Goal: Information Seeking & Learning: Learn about a topic

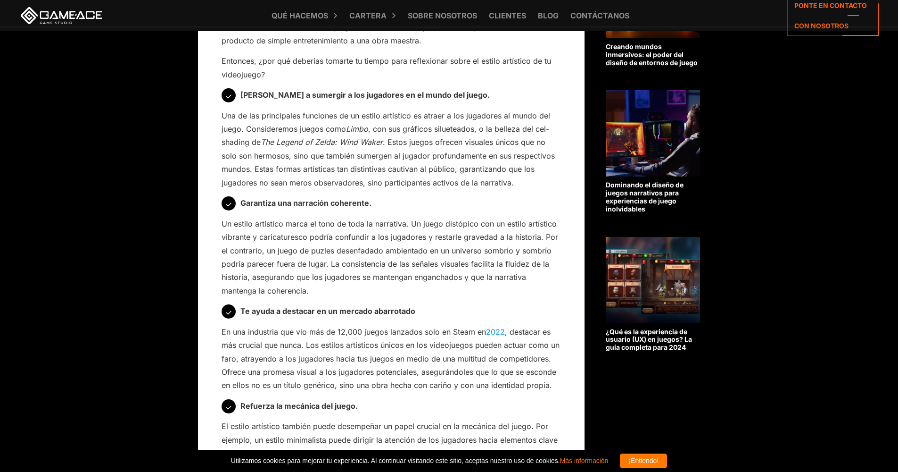
scroll to position [722, 0]
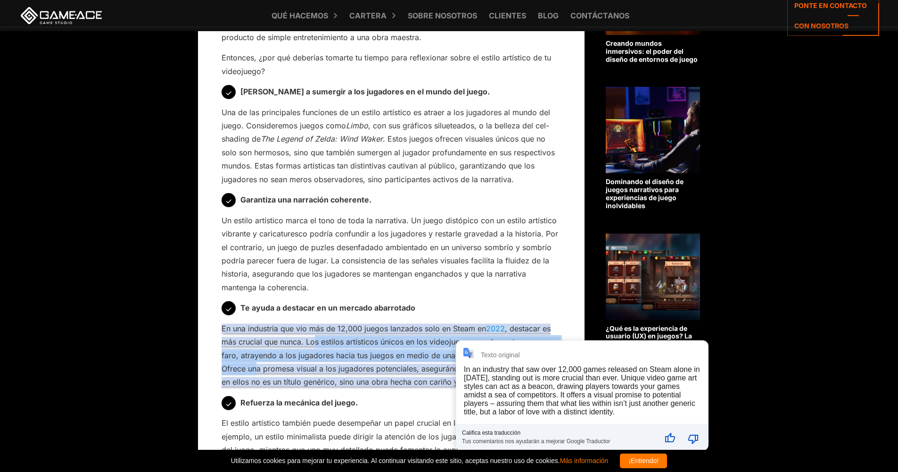
drag, startPoint x: 315, startPoint y: 331, endPoint x: 232, endPoint y: 346, distance: 83.5
click at [250, 354] on p "En una industria que vio más de 12,000 juegos lanzados solo en Steam en 2022 , …" at bounding box center [392, 355] width 340 height 67
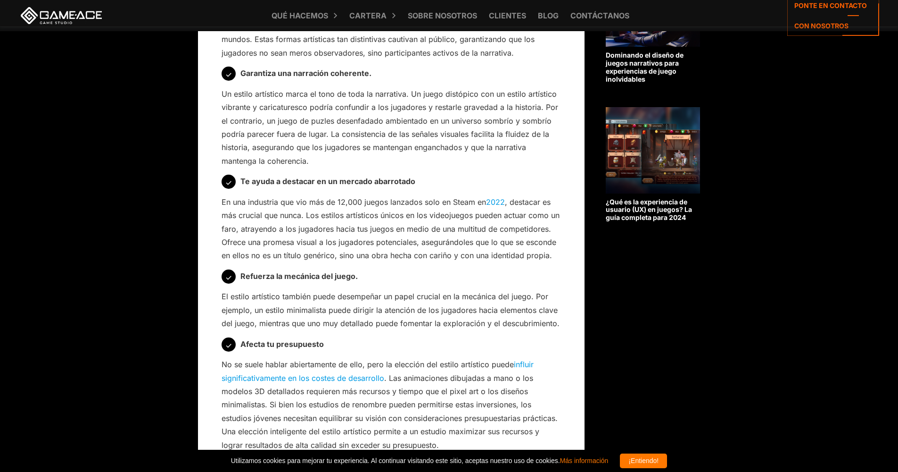
scroll to position [920, 0]
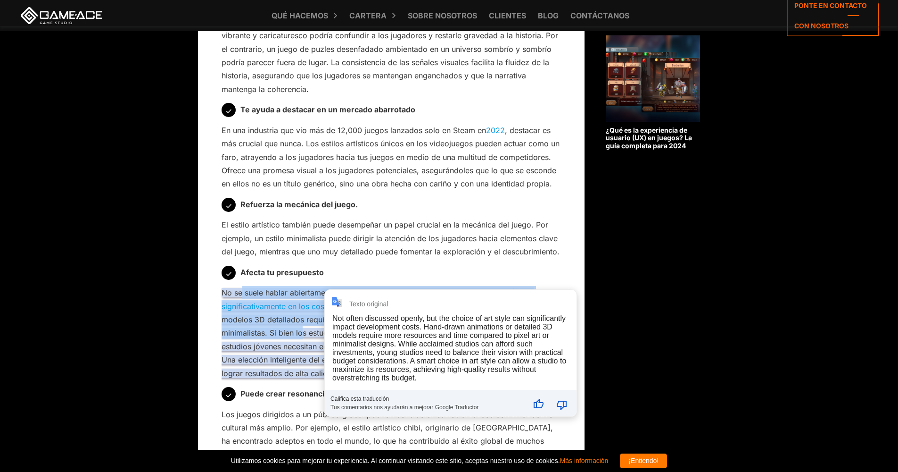
drag, startPoint x: 240, startPoint y: 284, endPoint x: 299, endPoint y: 316, distance: 67.1
click at [299, 316] on p "No se suele hablar abiertamente de ello, pero la elección del estilo artístico …" at bounding box center [392, 333] width 340 height 94
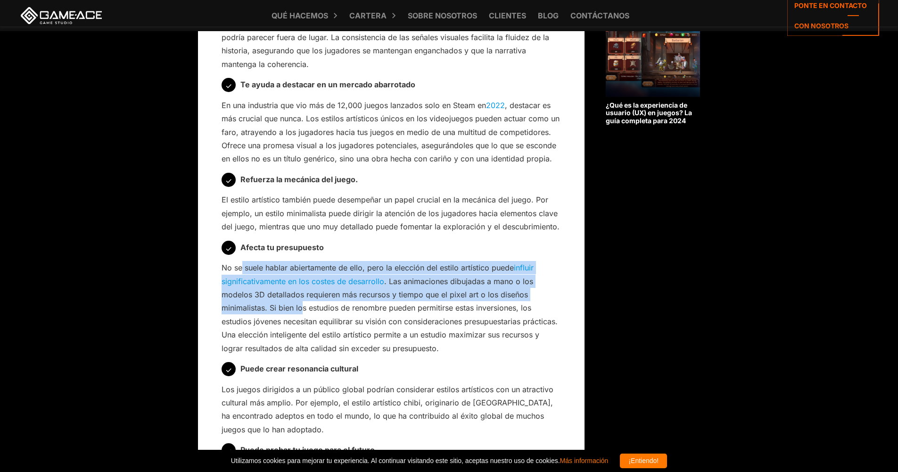
scroll to position [1010, 0]
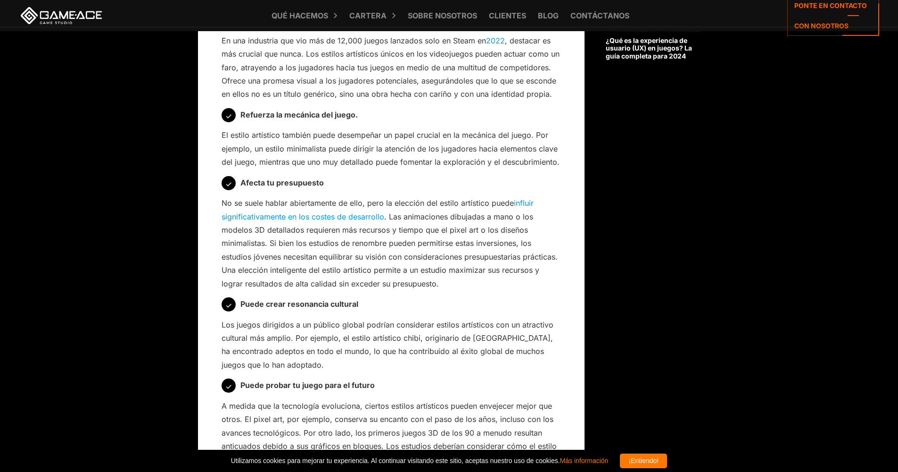
click at [414, 240] on p "No se suele hablar abiertamente de ello, pero la elección del estilo artístico …" at bounding box center [392, 243] width 340 height 94
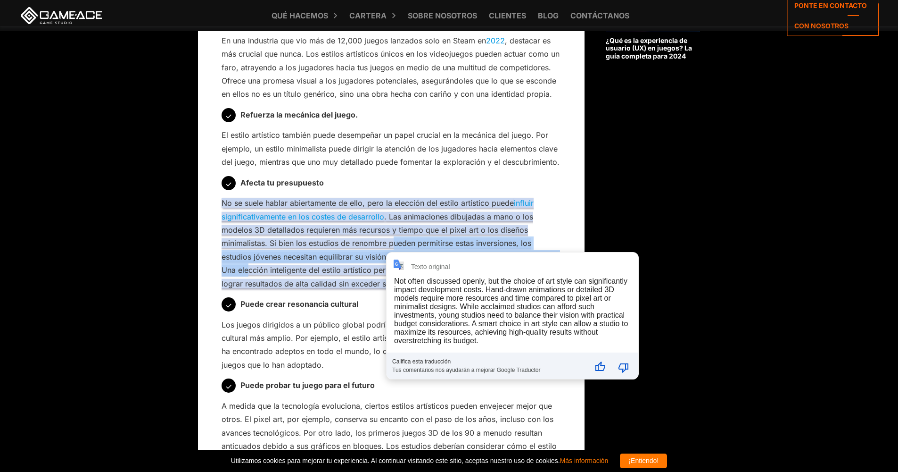
drag, startPoint x: 390, startPoint y: 232, endPoint x: 244, endPoint y: 257, distance: 148.5
click at [244, 257] on font ". Las animaciones dibujadas a mano o los modelos 3D detallados requieren más re…" at bounding box center [390, 250] width 336 height 76
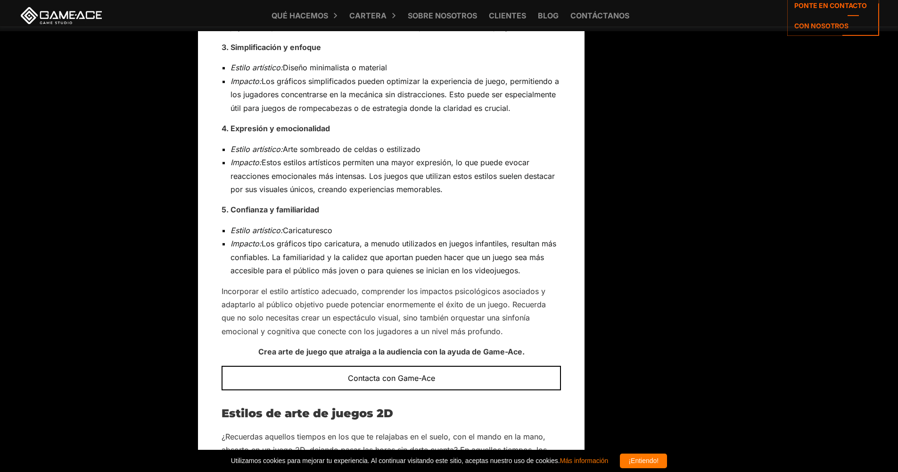
scroll to position [2667, 0]
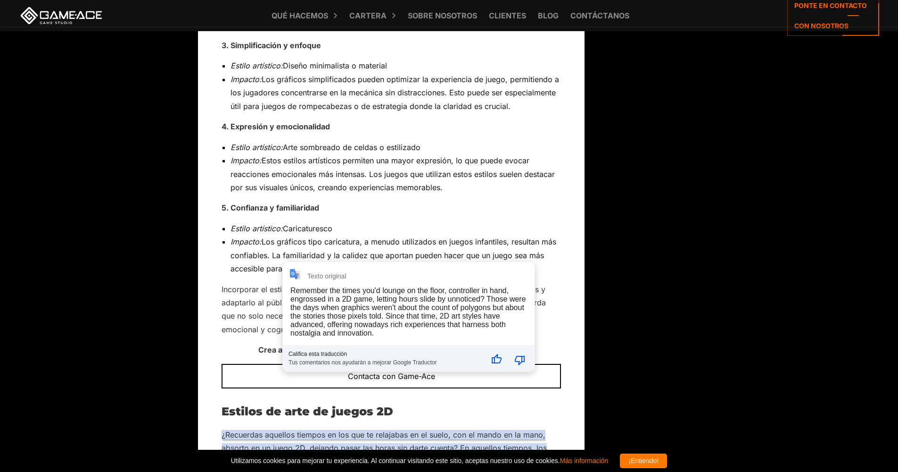
drag, startPoint x: 283, startPoint y: 257, endPoint x: 291, endPoint y: 257, distance: 7.5
click at [291, 430] on font "¿Recuerdas aquellos tiempos en los que te relajabas en el suelo, con el mando e…" at bounding box center [386, 455] width 329 height 50
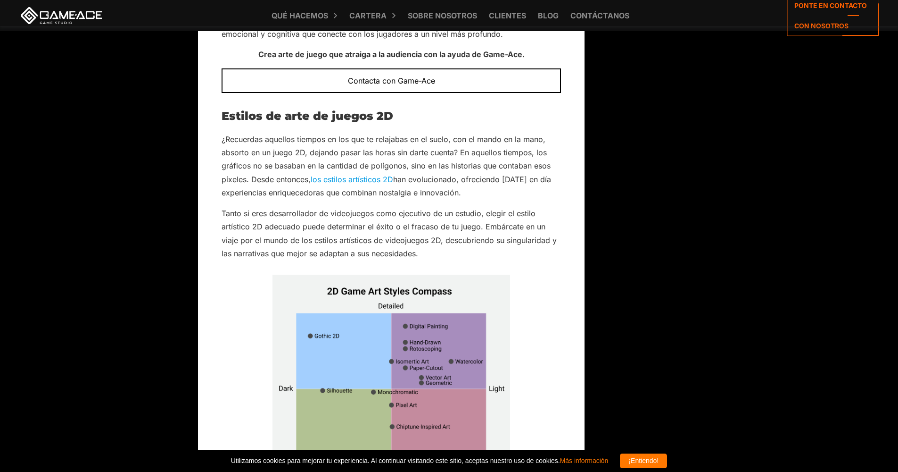
scroll to position [3015, 0]
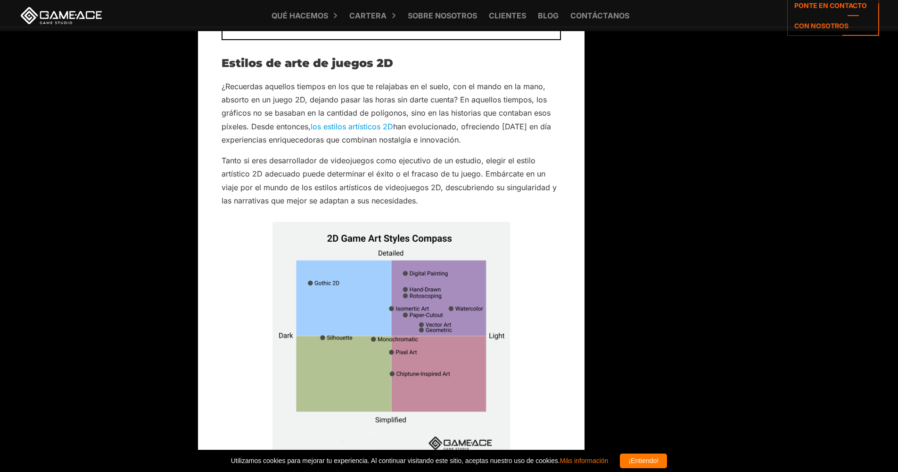
drag, startPoint x: 239, startPoint y: 271, endPoint x: 363, endPoint y: 274, distance: 123.6
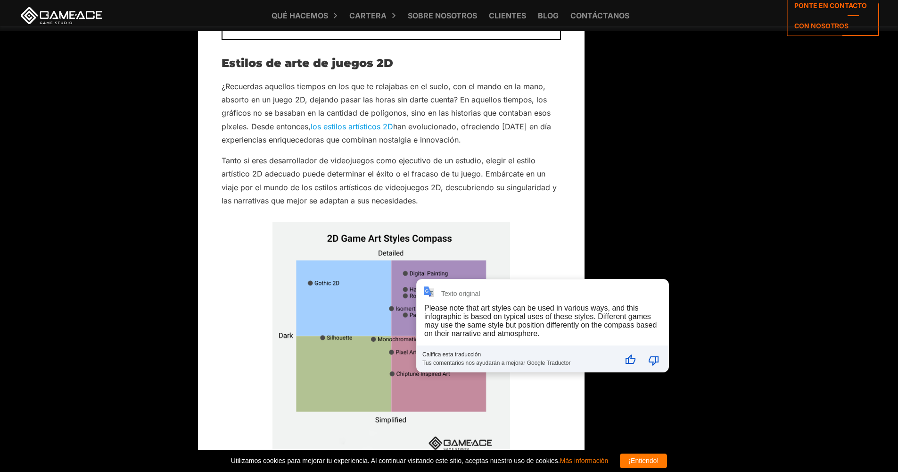
drag, startPoint x: 284, startPoint y: 273, endPoint x: 435, endPoint y: 274, distance: 150.9
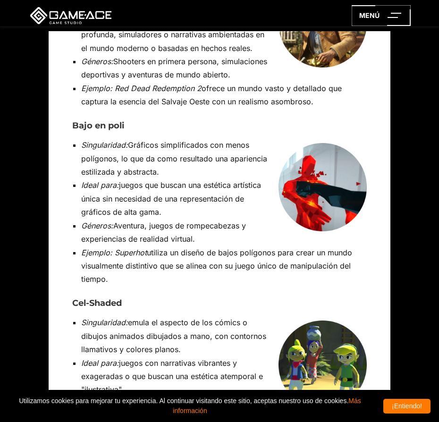
scroll to position [6335, 0]
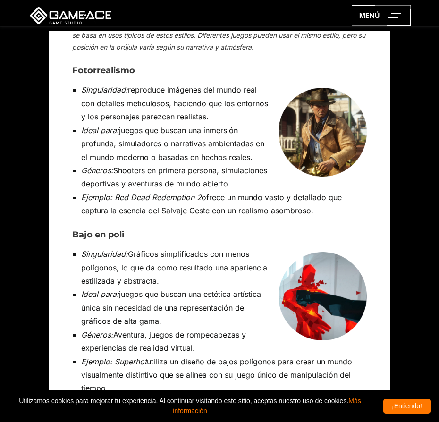
drag, startPoint x: 123, startPoint y: 90, endPoint x: 68, endPoint y: 90, distance: 55.2
copy font "Cel-Shaded"
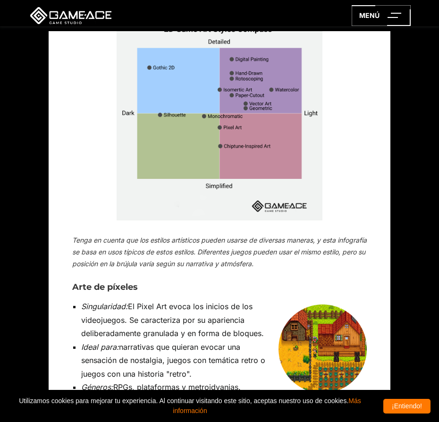
scroll to position [3656, 0]
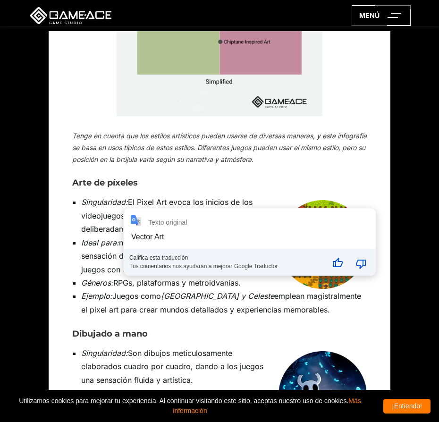
drag, startPoint x: 74, startPoint y: 200, endPoint x: 132, endPoint y: 203, distance: 58.5
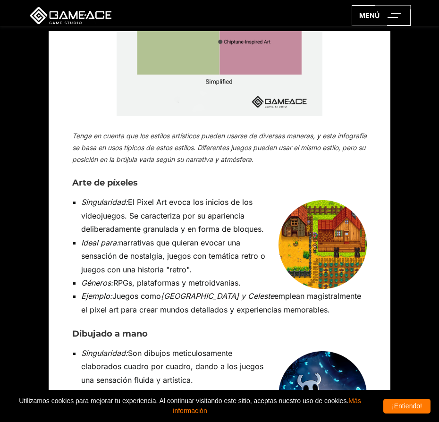
copy font "Arte vectorial"
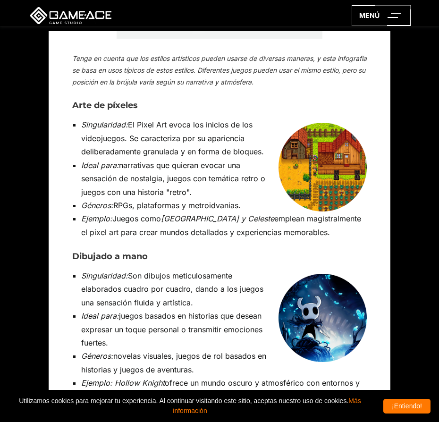
scroll to position [3910, 0]
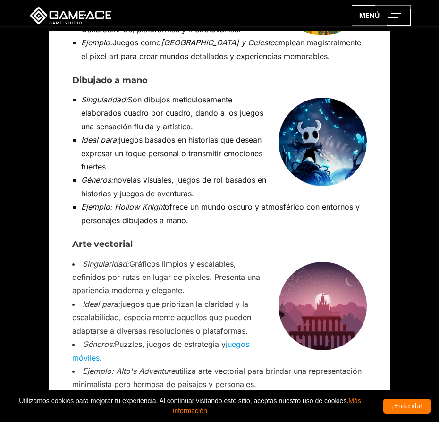
drag, startPoint x: 143, startPoint y: 110, endPoint x: 70, endPoint y: 109, distance: 73.6
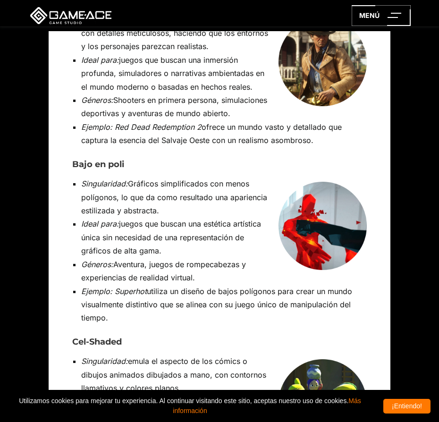
scroll to position [6448, 0]
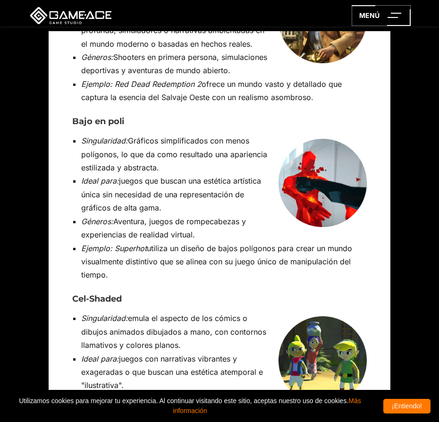
drag, startPoint x: 160, startPoint y: 124, endPoint x: 69, endPoint y: 124, distance: 90.5
copy font "Realismo estilizado"
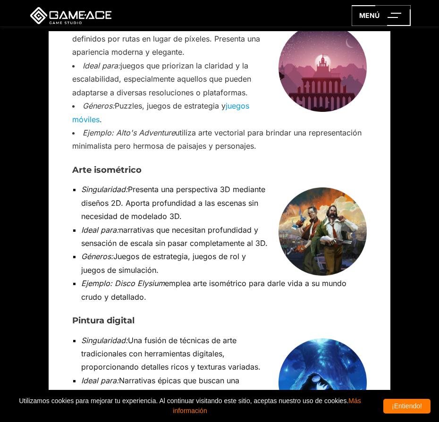
scroll to position [4221, 0]
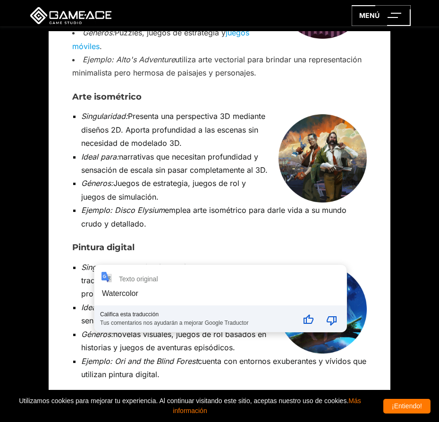
copy font "Acuarela"
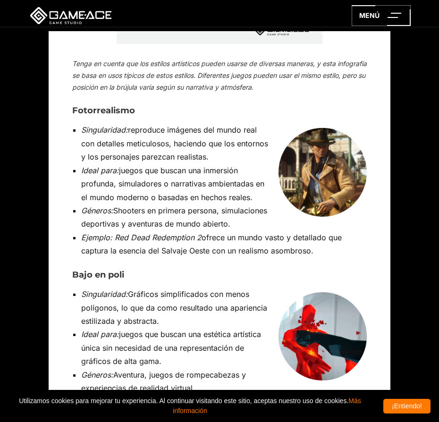
scroll to position [6297, 0]
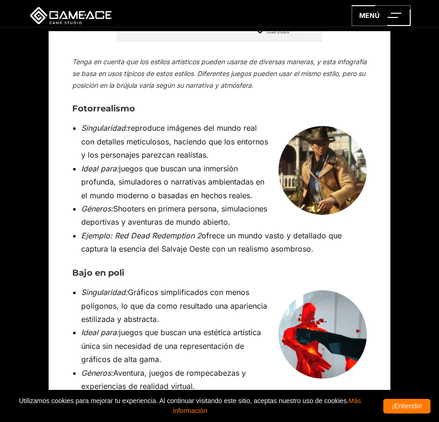
drag, startPoint x: 72, startPoint y: 276, endPoint x: 163, endPoint y: 277, distance: 91.5
copy font "Realismo estilizado"
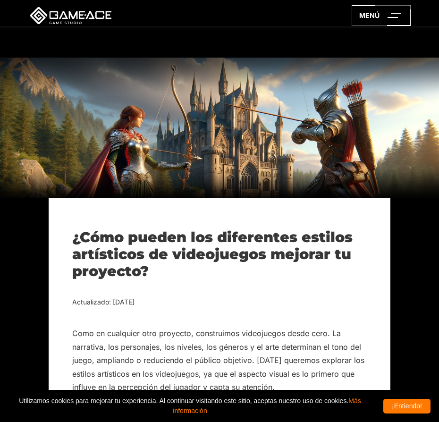
scroll to position [376, 0]
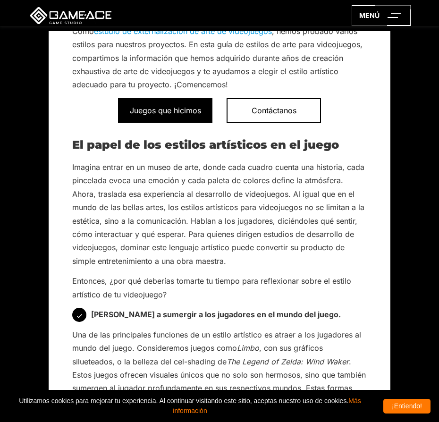
click at [177, 106] on font "Juegos que hicimos" at bounding box center [165, 110] width 71 height 9
